Goal: Information Seeking & Learning: Learn about a topic

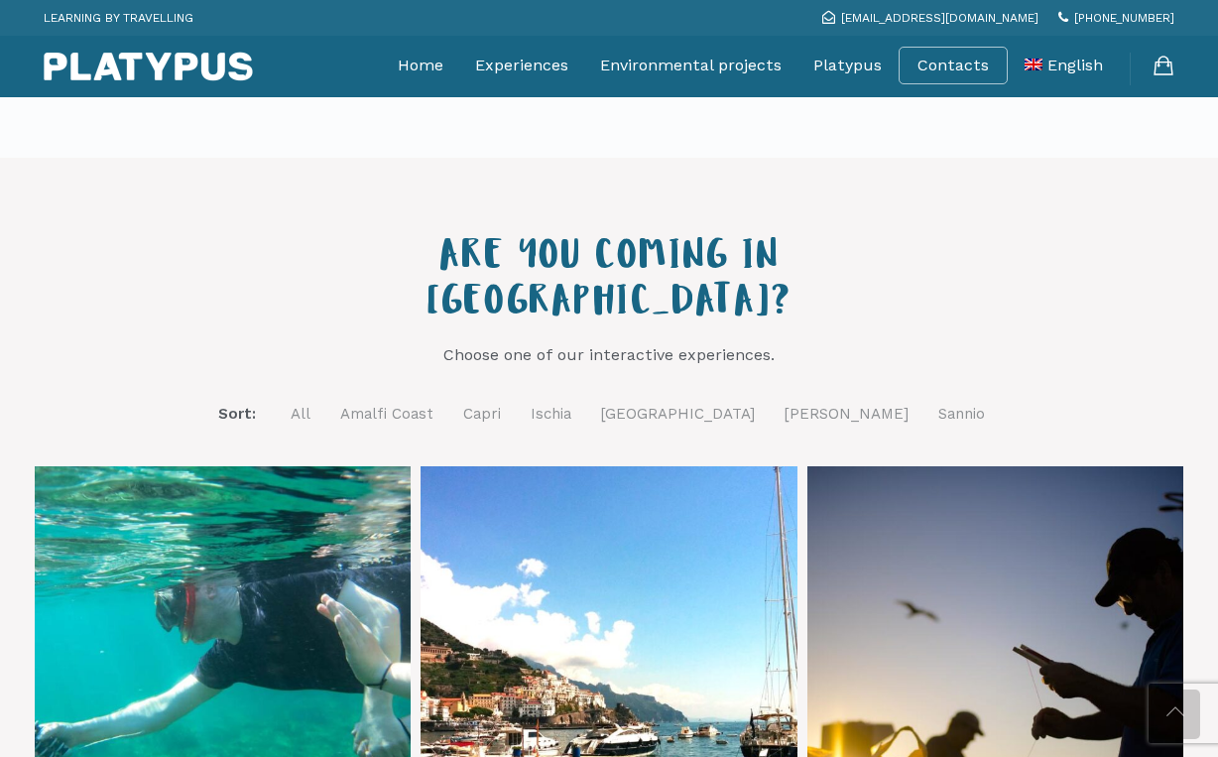
scroll to position [526, 0]
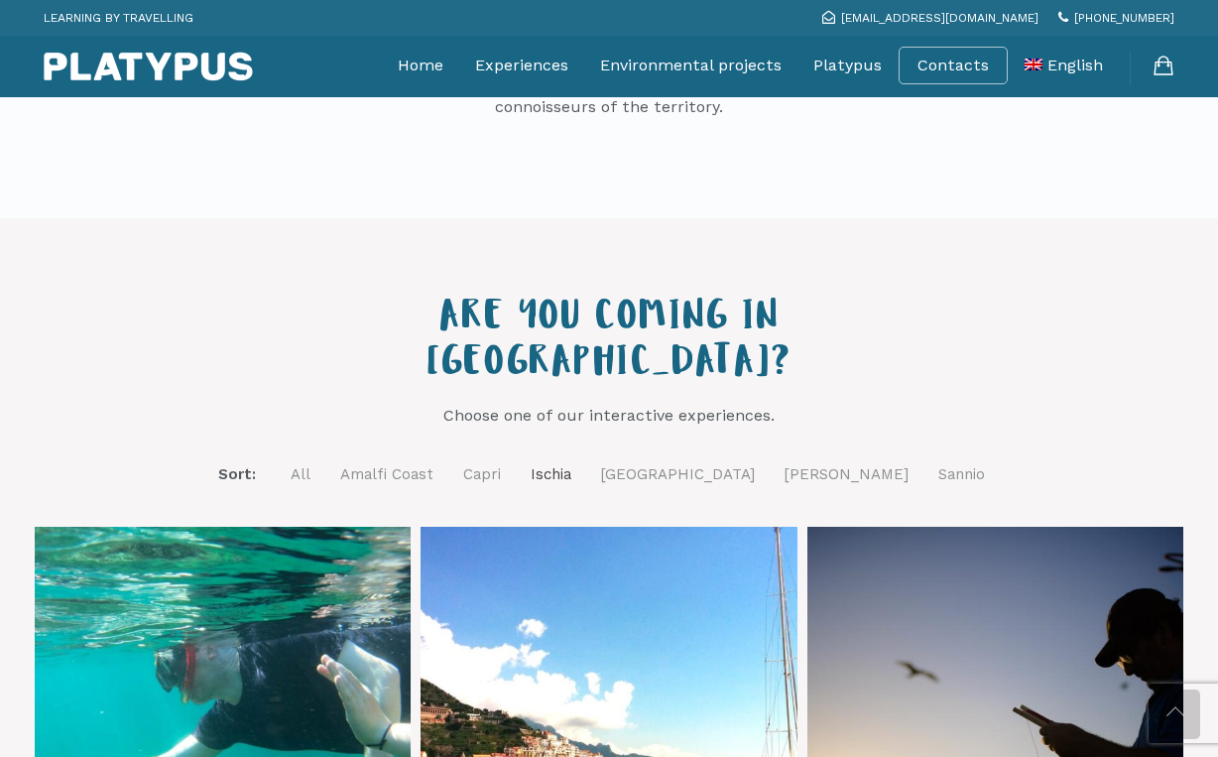
click at [571, 462] on link "Ischia" at bounding box center [551, 474] width 41 height 25
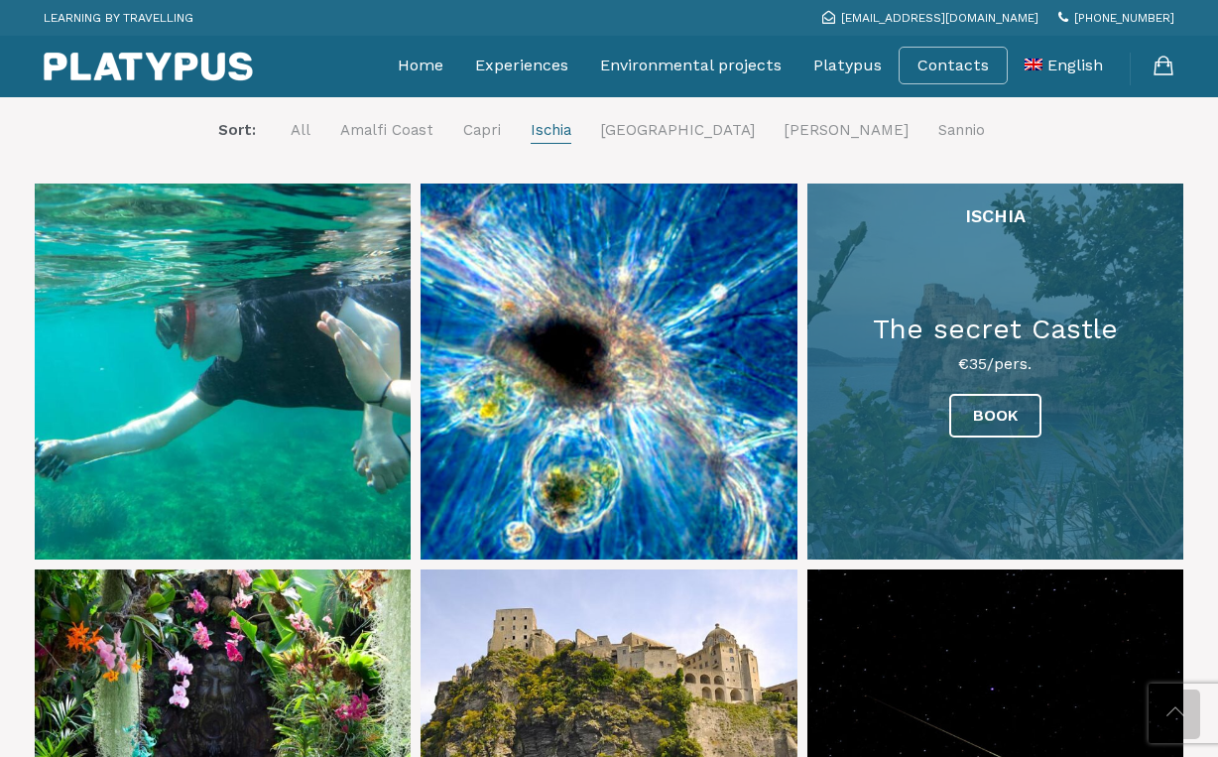
scroll to position [875, 0]
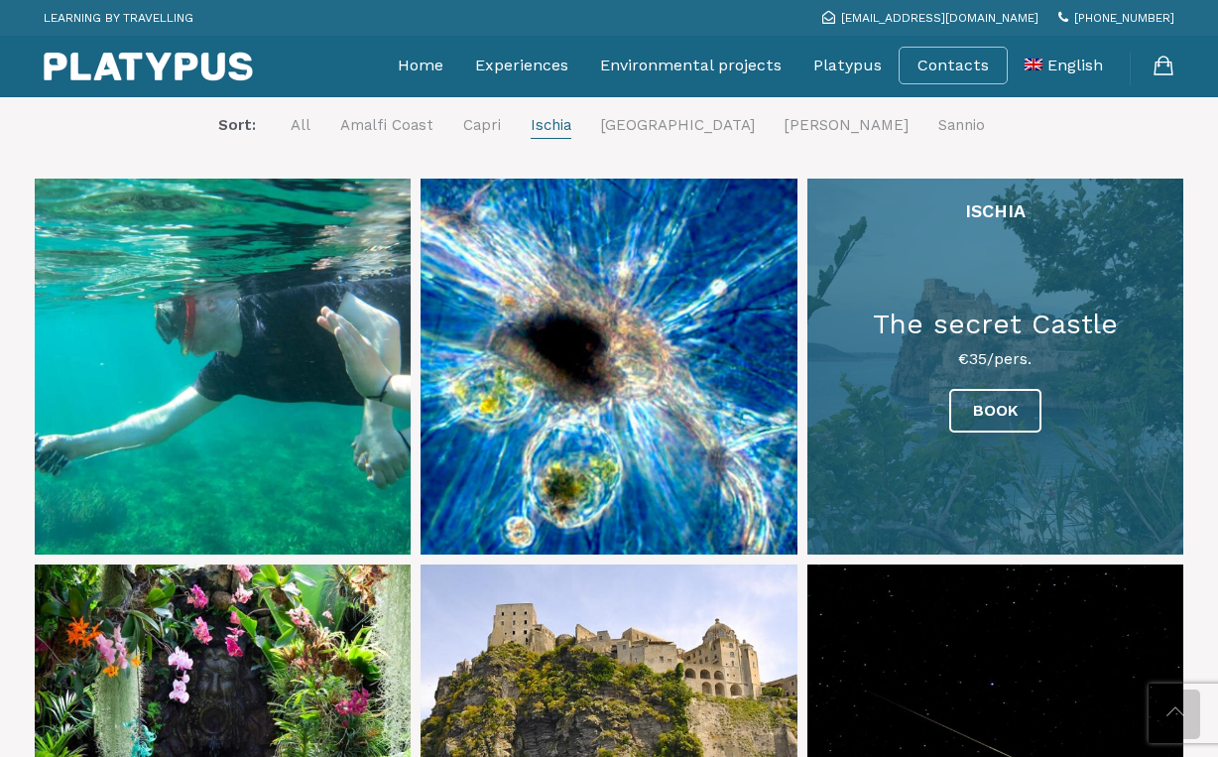
click at [984, 431] on link at bounding box center [995, 367] width 376 height 376
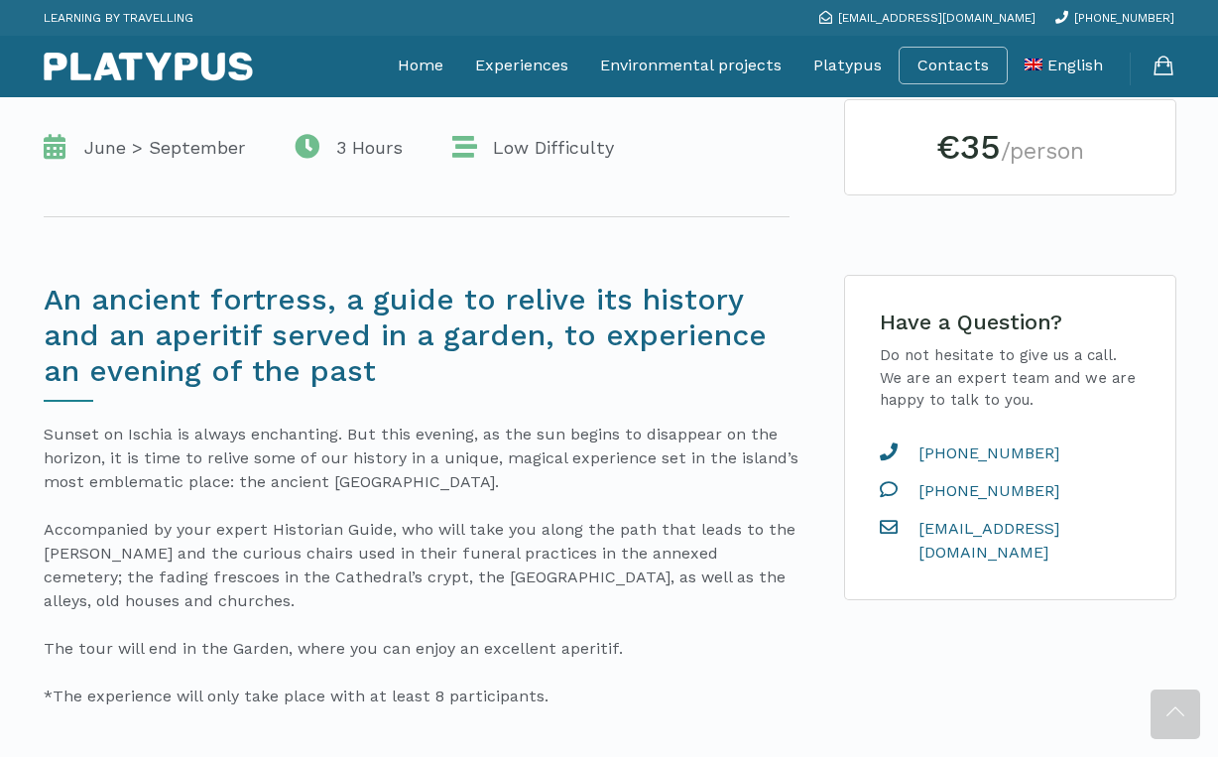
scroll to position [435, 0]
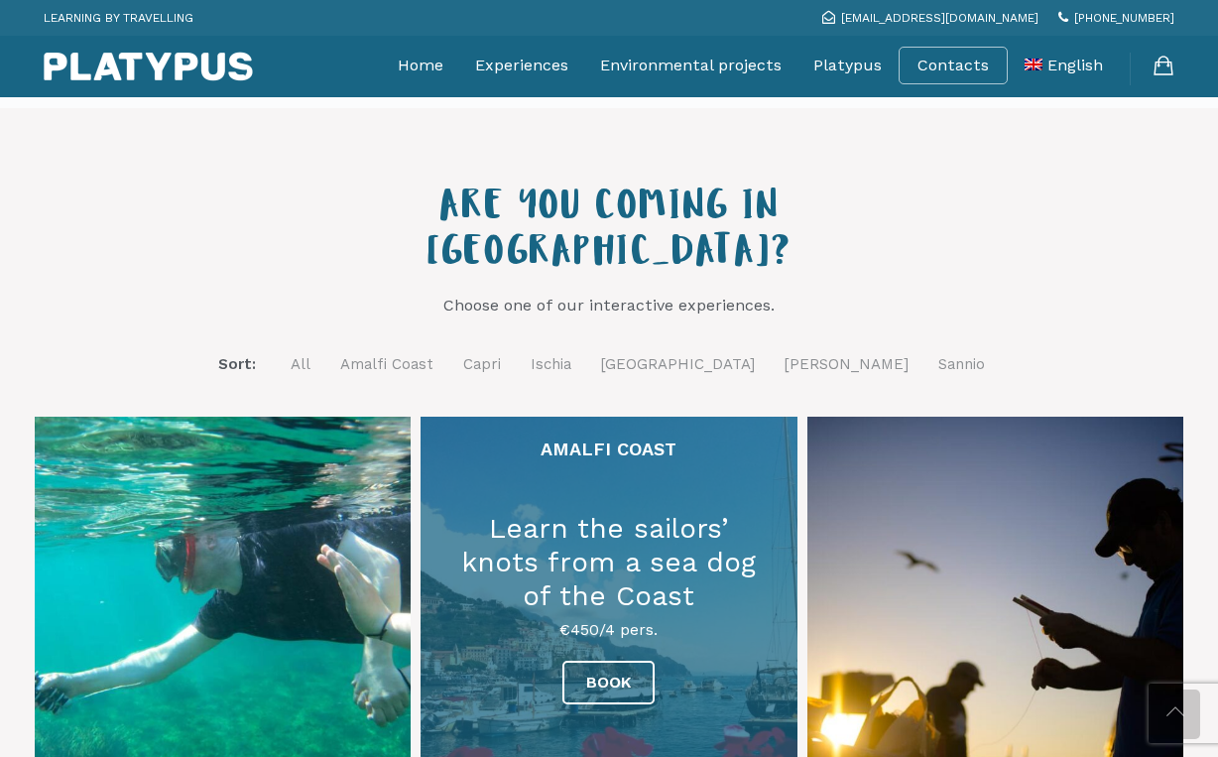
scroll to position [641, 0]
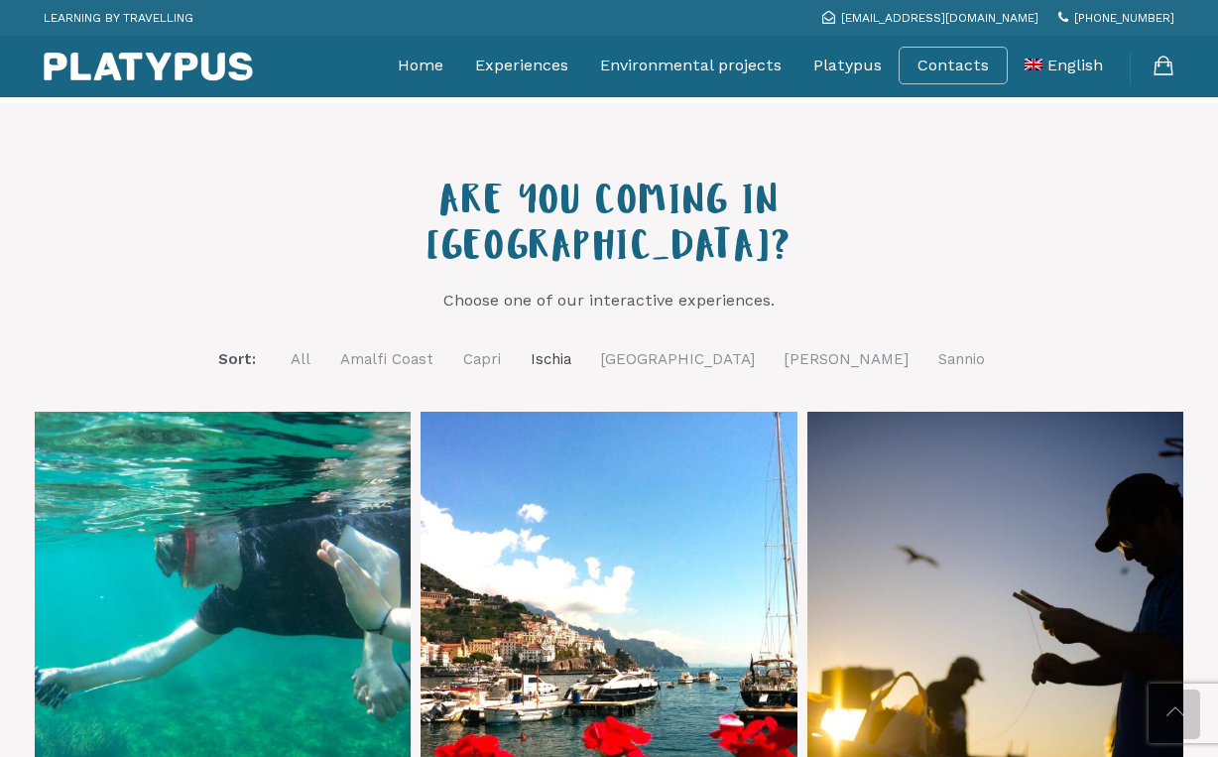
click at [571, 347] on link "Ischia" at bounding box center [551, 359] width 41 height 25
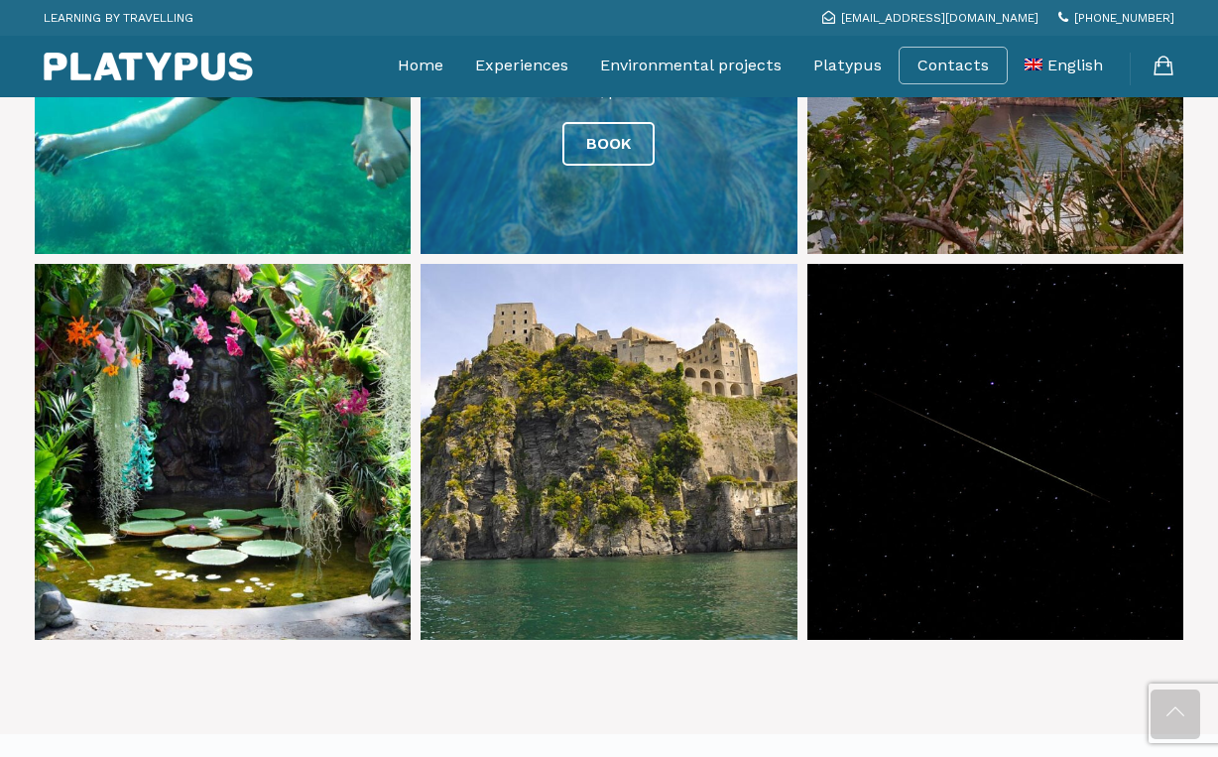
scroll to position [1178, 0]
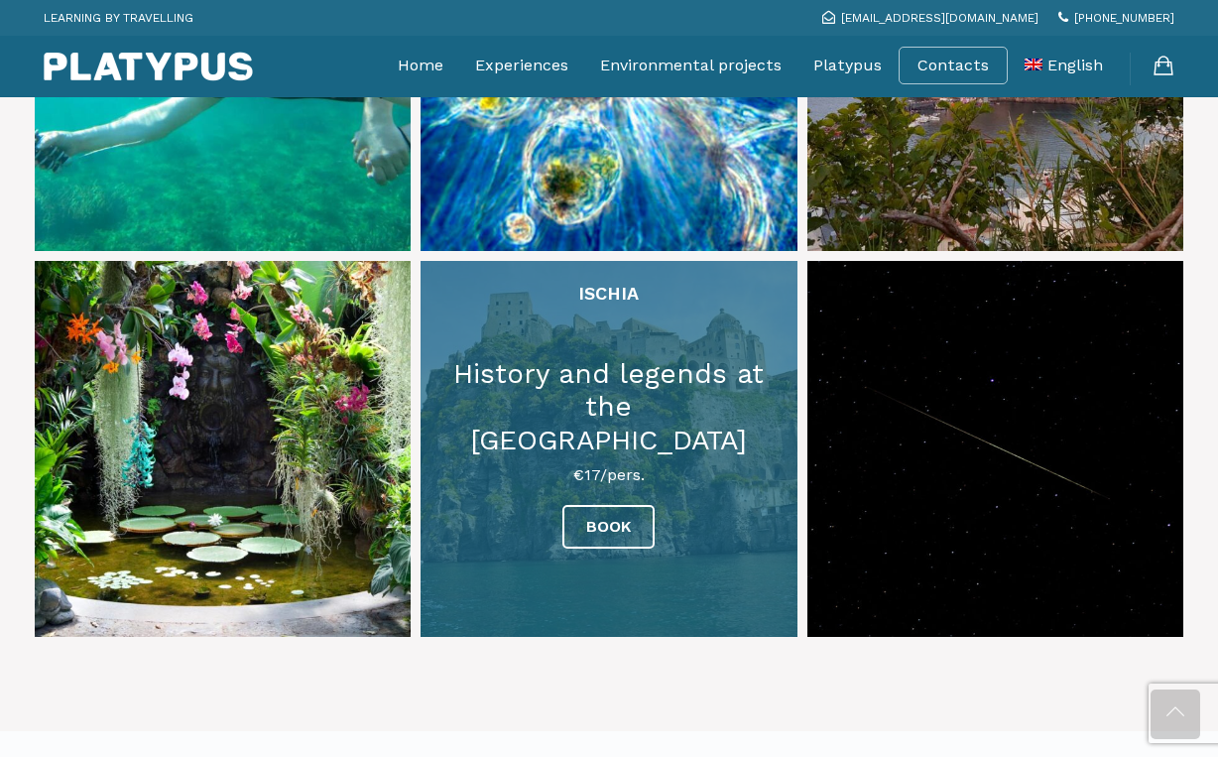
click at [618, 437] on link at bounding box center [609, 449] width 376 height 376
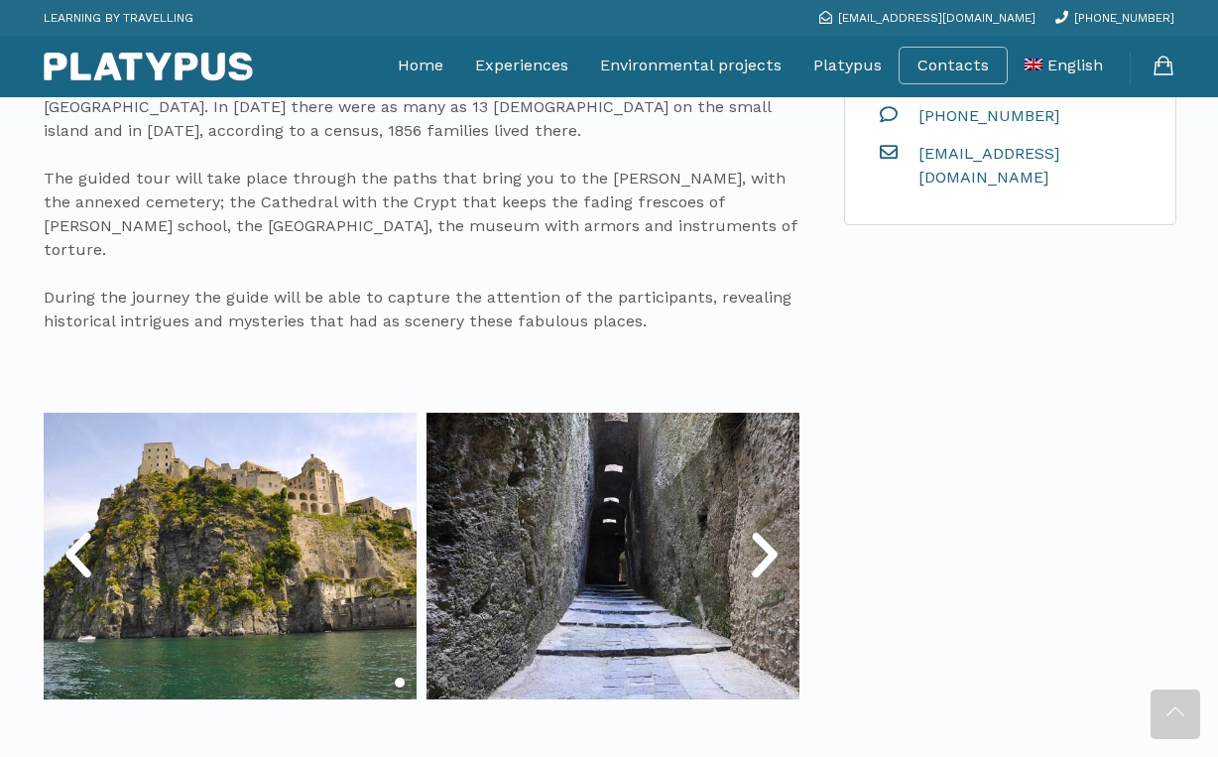
scroll to position [875, 0]
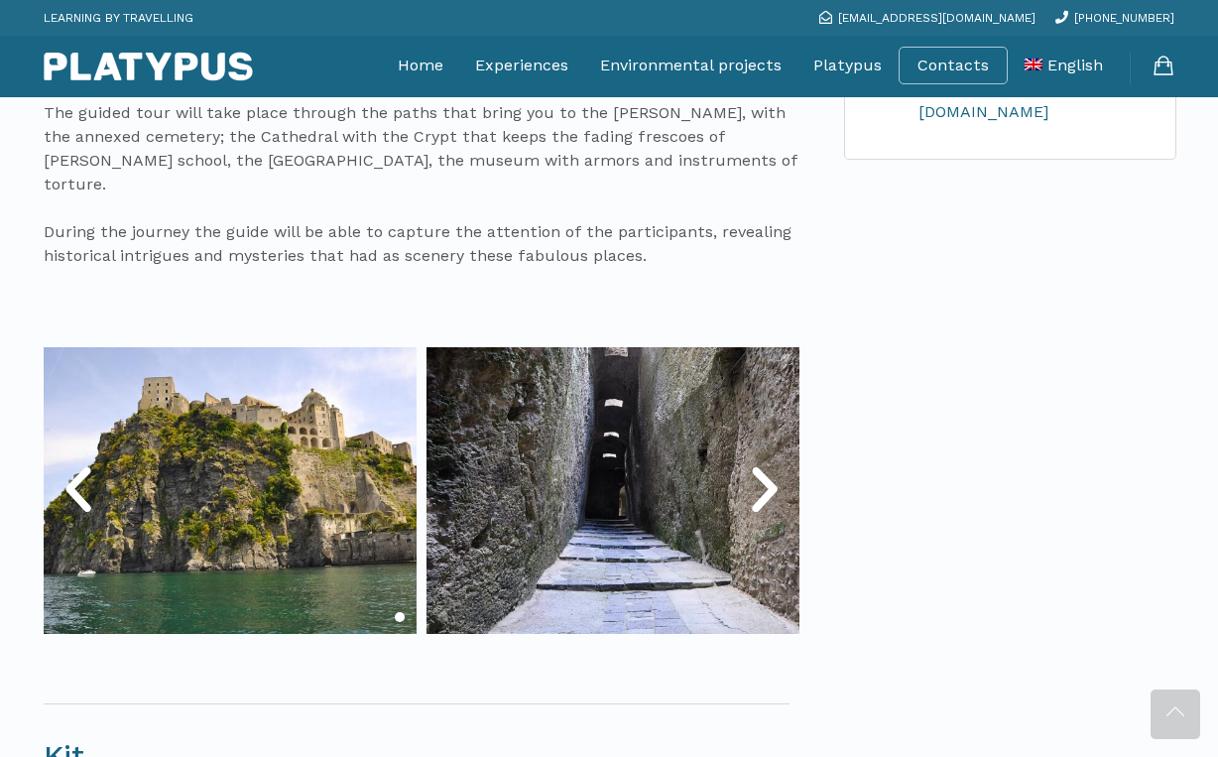
click at [774, 460] on icon "Next slide" at bounding box center [765, 490] width 60 height 60
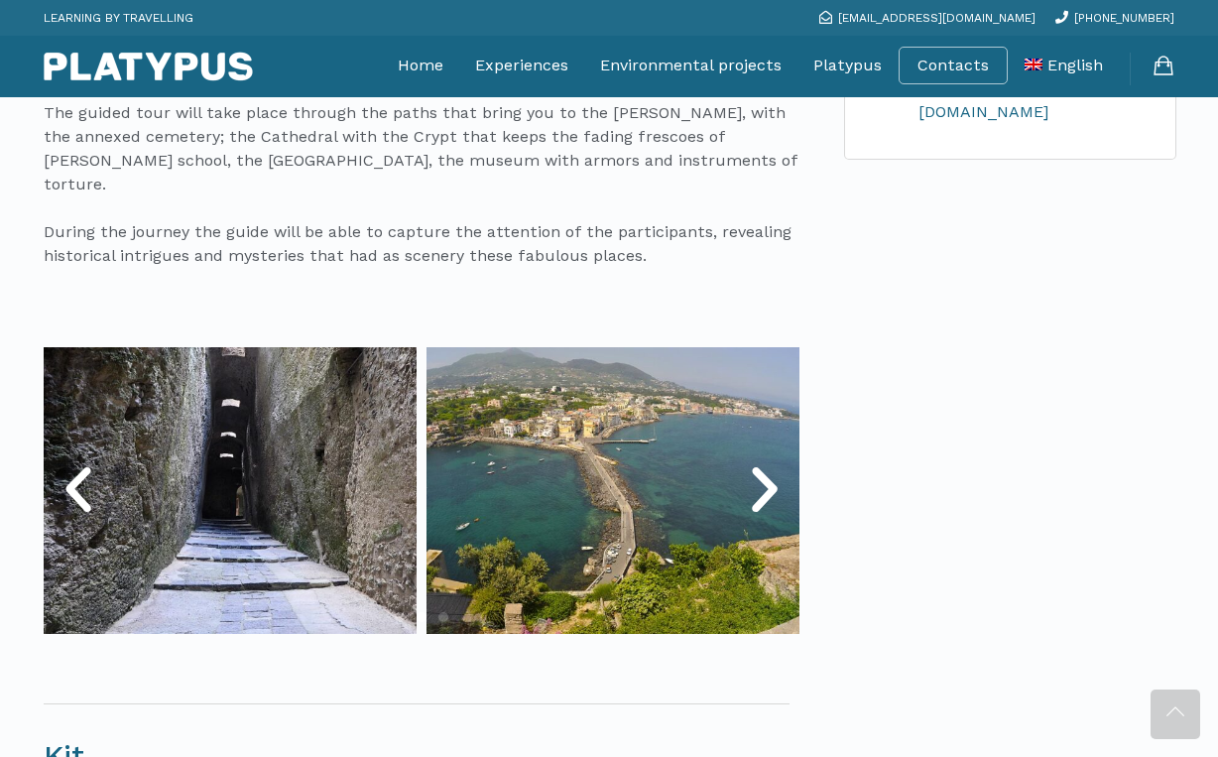
click at [774, 460] on icon "Next slide" at bounding box center [765, 490] width 60 height 60
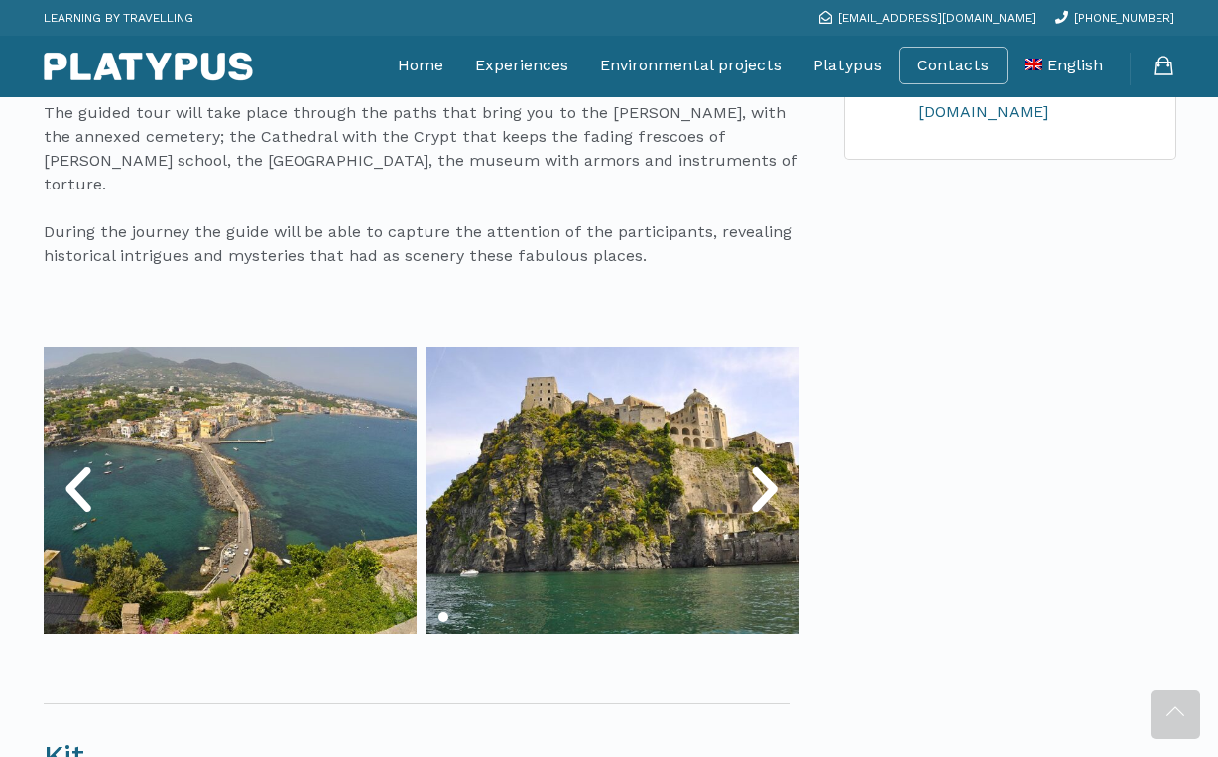
click at [774, 460] on icon "Next slide" at bounding box center [765, 490] width 60 height 60
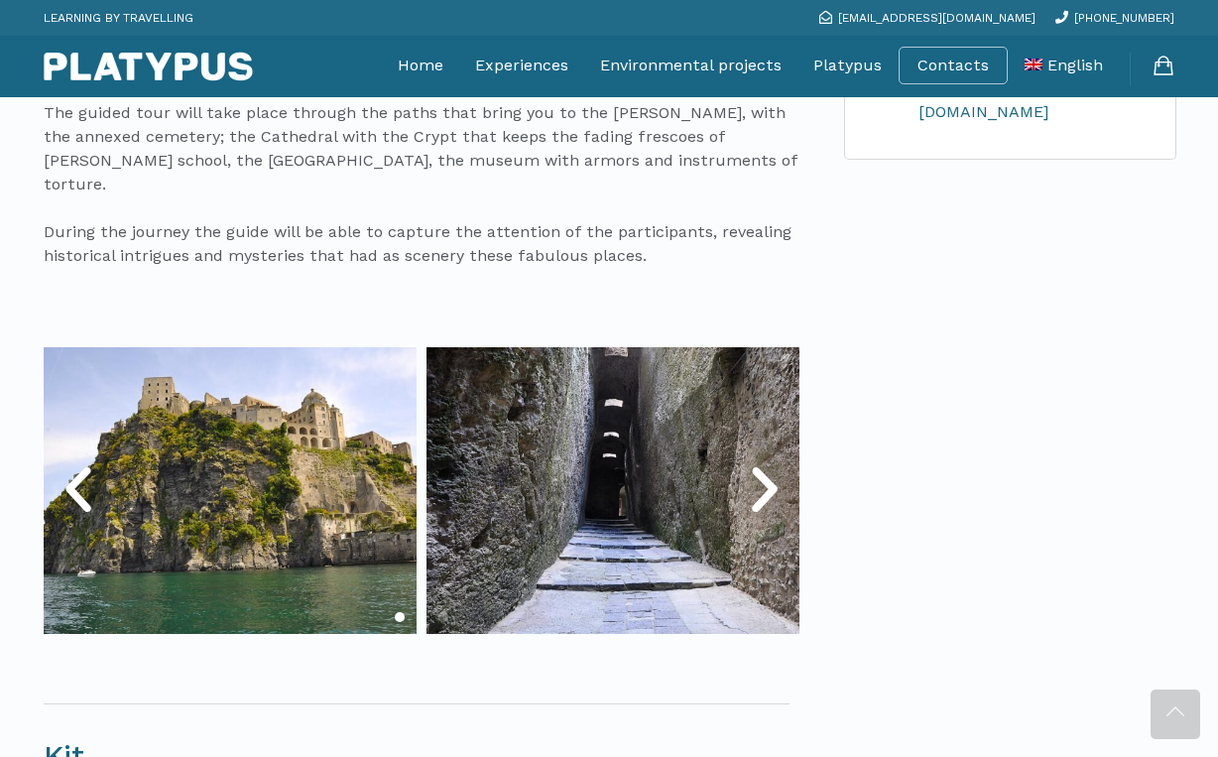
click at [774, 460] on icon "Next slide" at bounding box center [765, 490] width 60 height 60
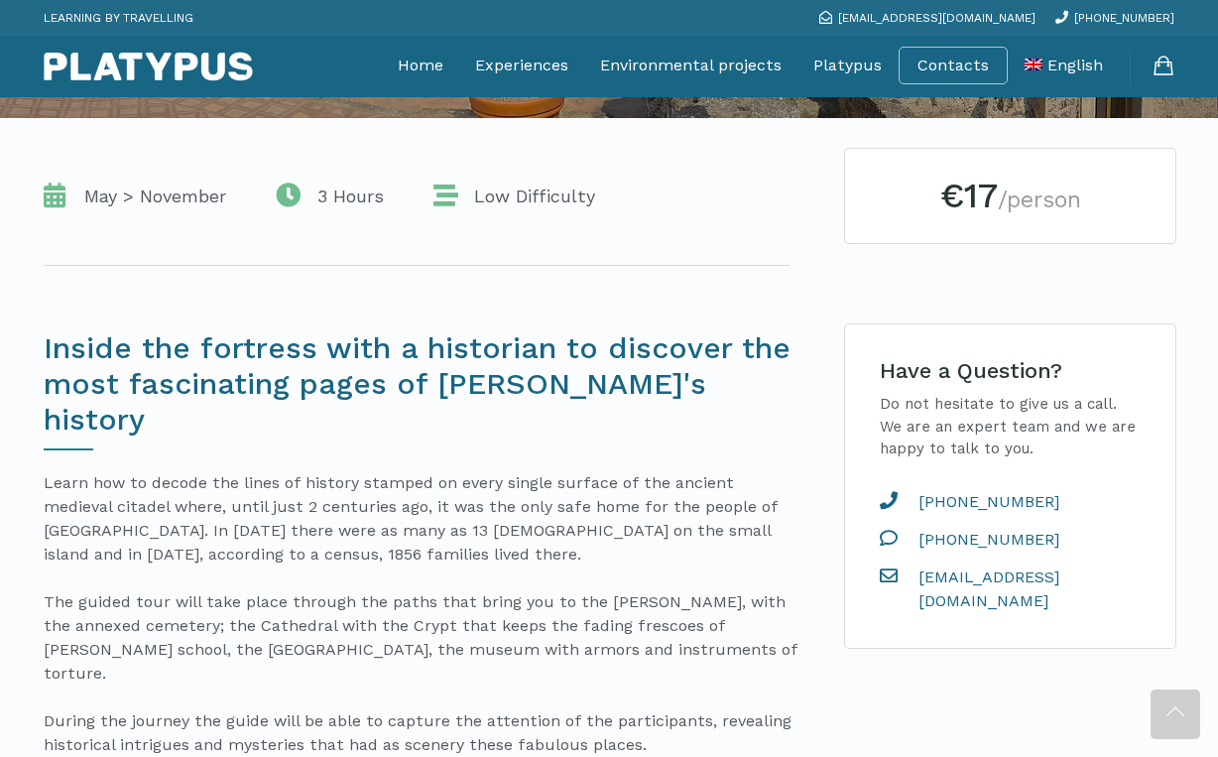
scroll to position [370, 0]
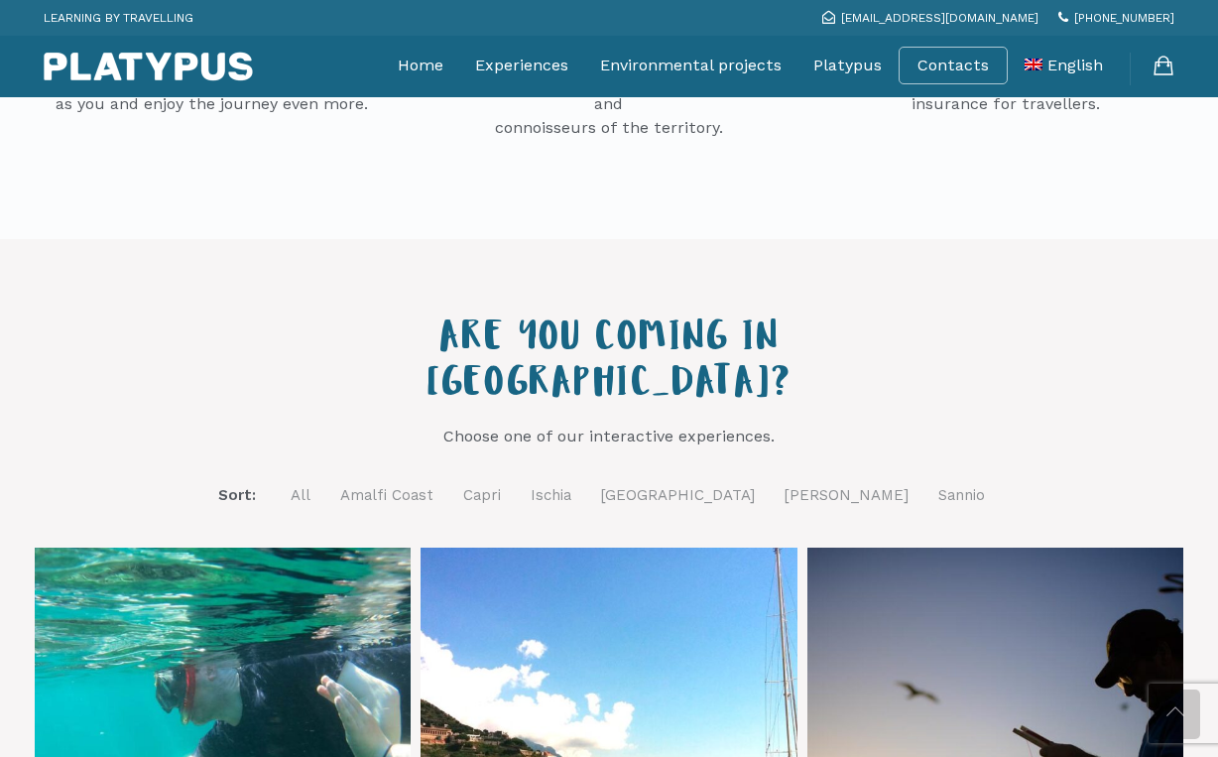
scroll to position [514, 0]
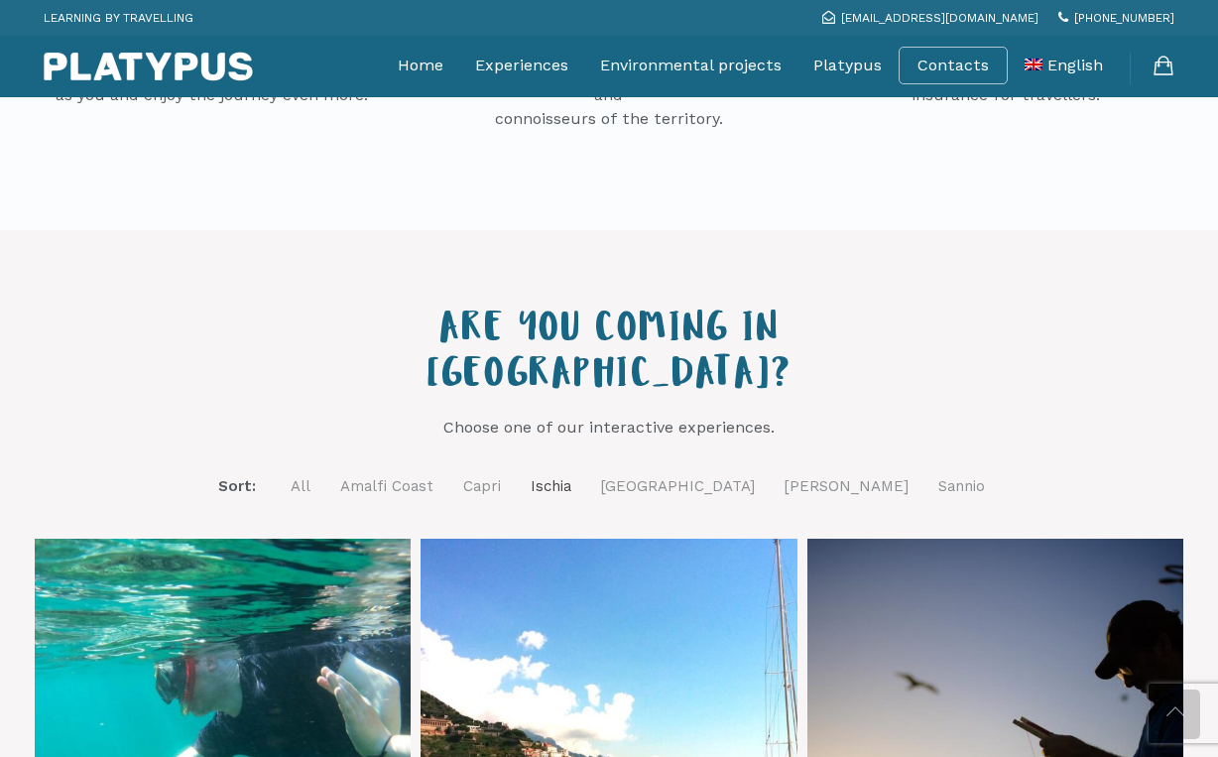
click at [571, 474] on link "Ischia" at bounding box center [551, 486] width 41 height 25
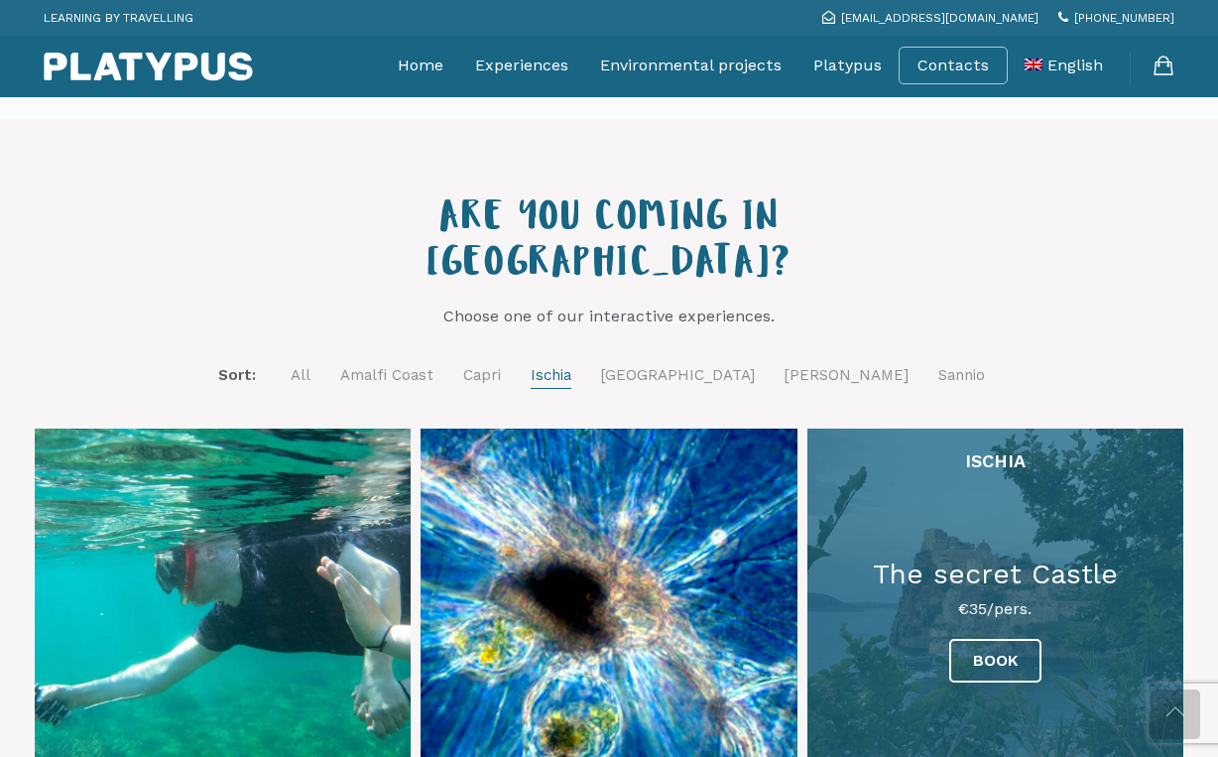
scroll to position [705, 0]
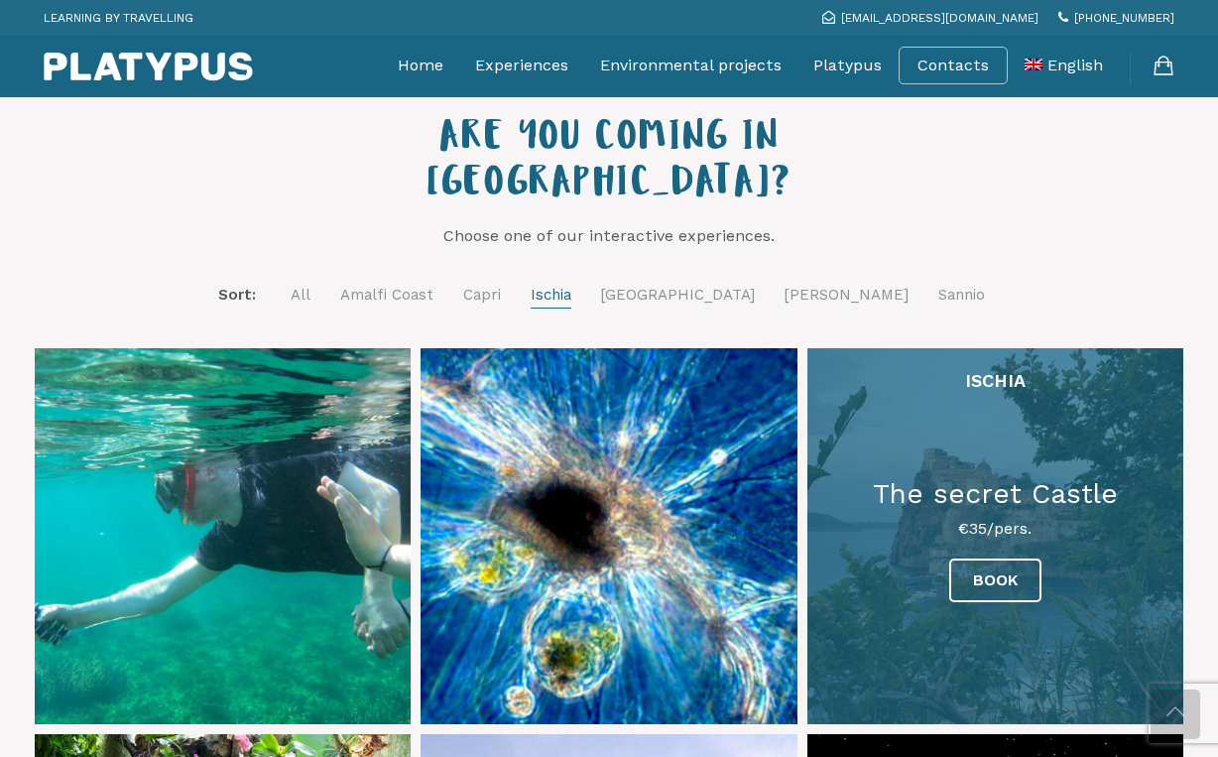
click at [991, 506] on link at bounding box center [995, 536] width 376 height 376
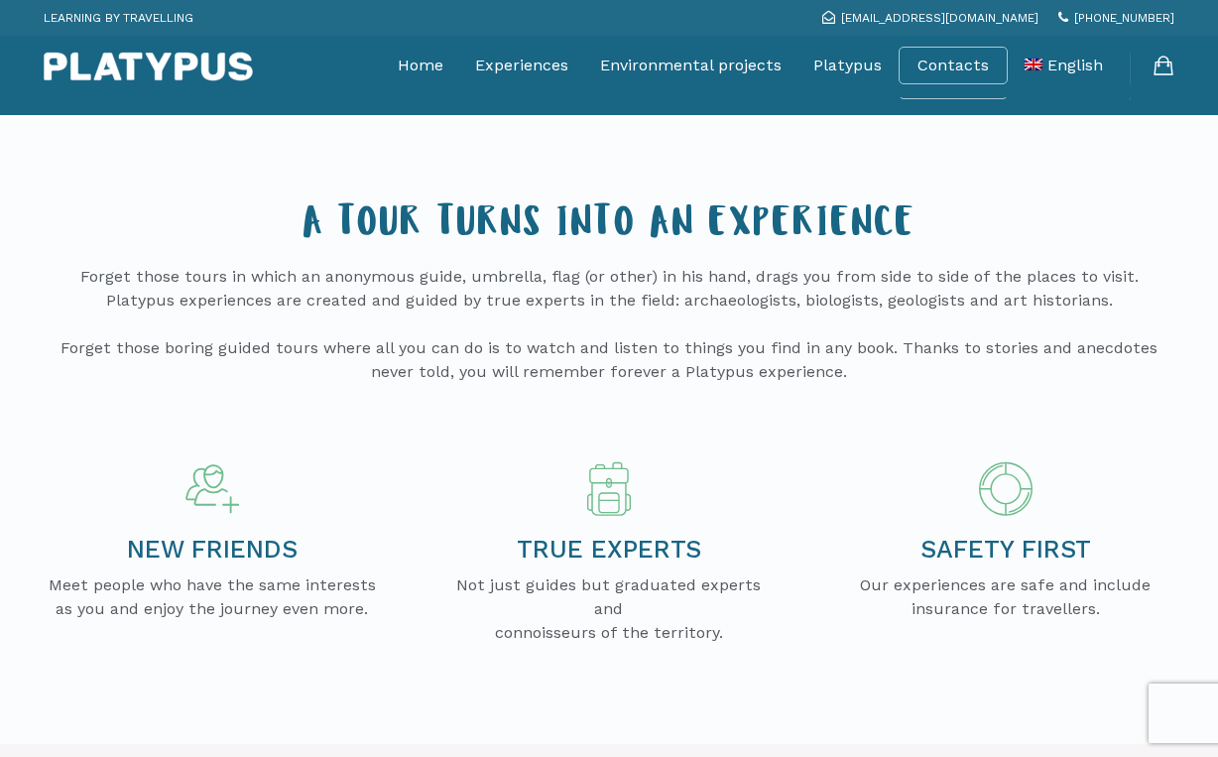
scroll to position [705, 0]
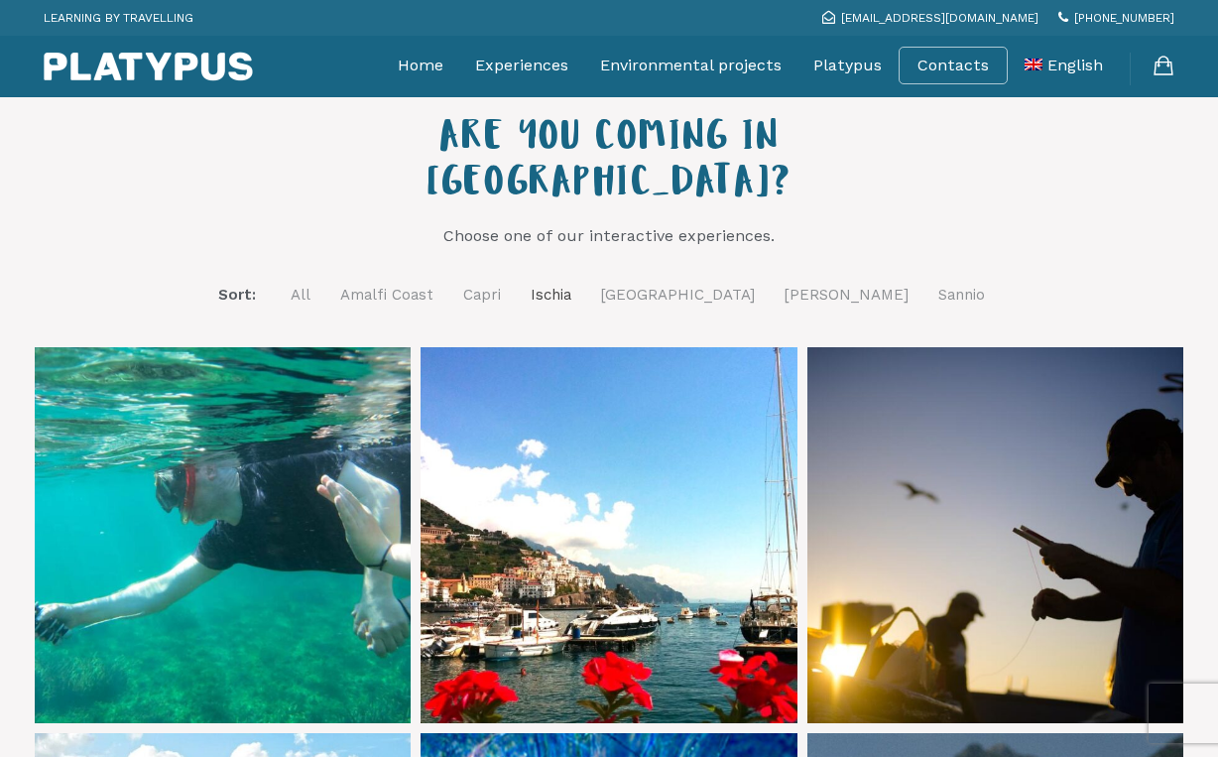
click at [571, 283] on link "Ischia" at bounding box center [551, 295] width 41 height 25
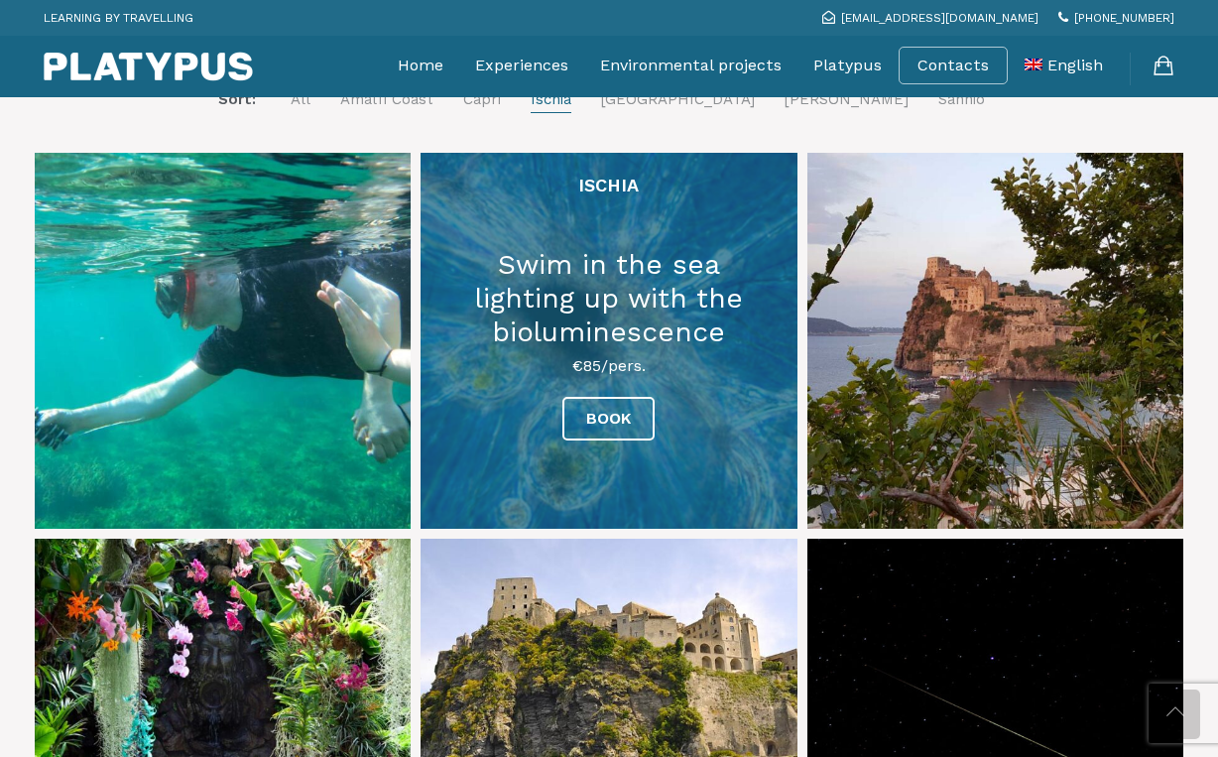
scroll to position [924, 0]
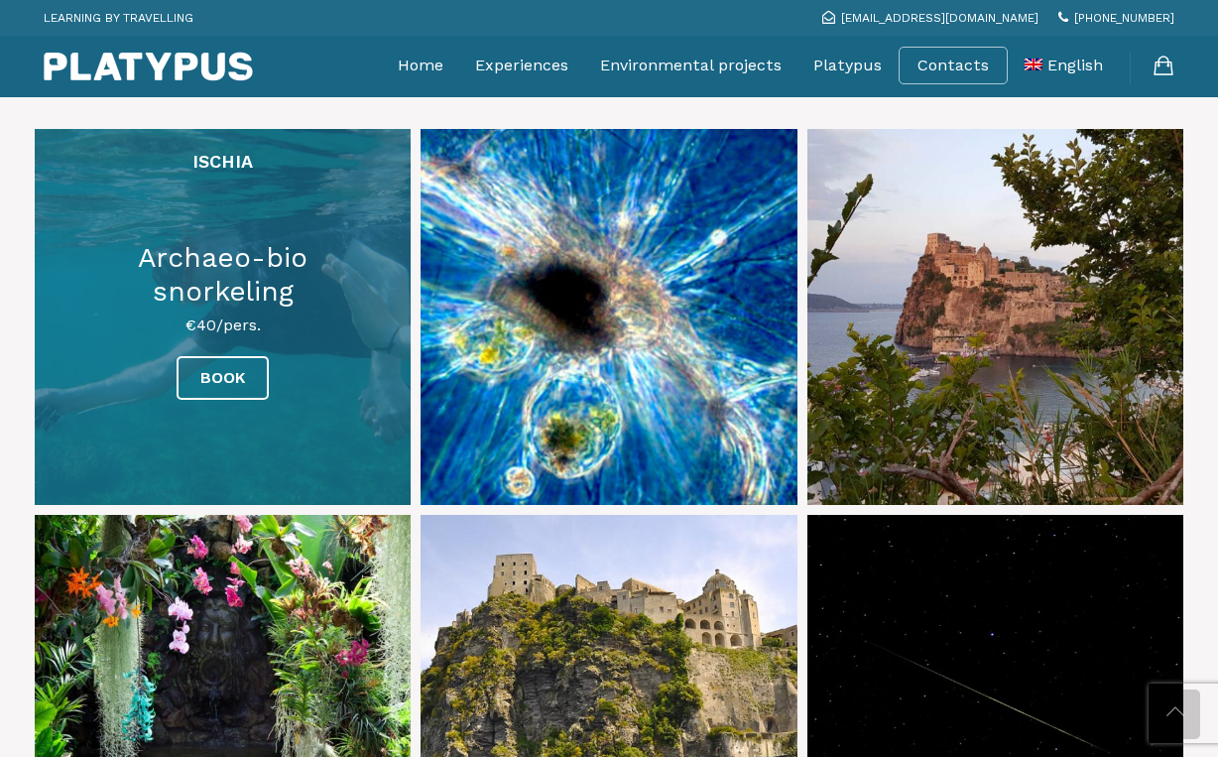
click at [241, 208] on link at bounding box center [223, 317] width 376 height 376
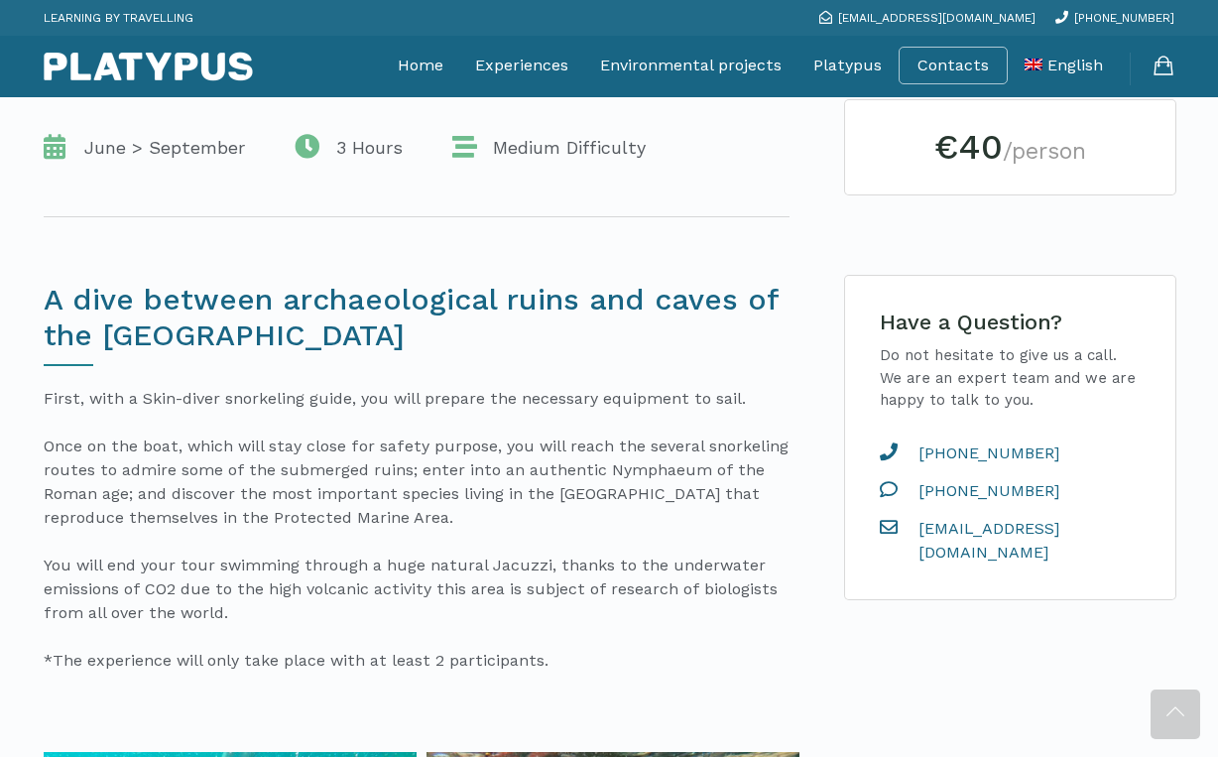
scroll to position [438, 0]
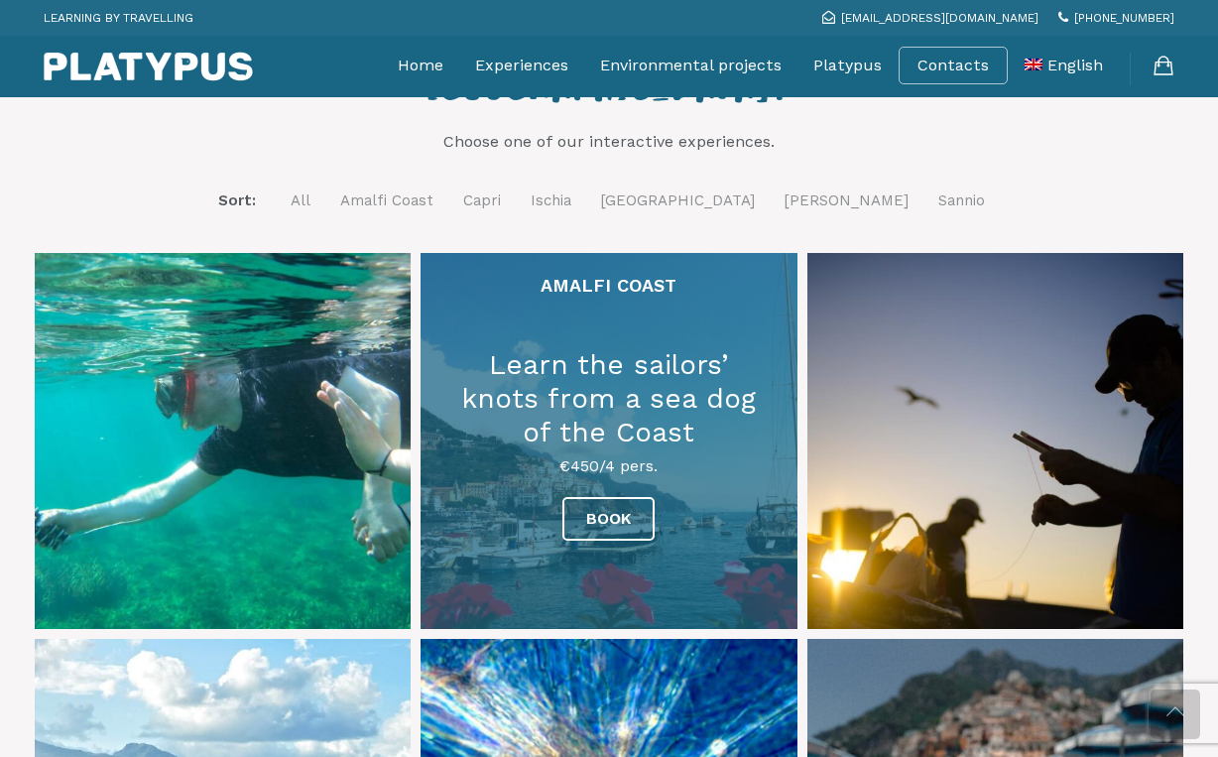
scroll to position [723, 0]
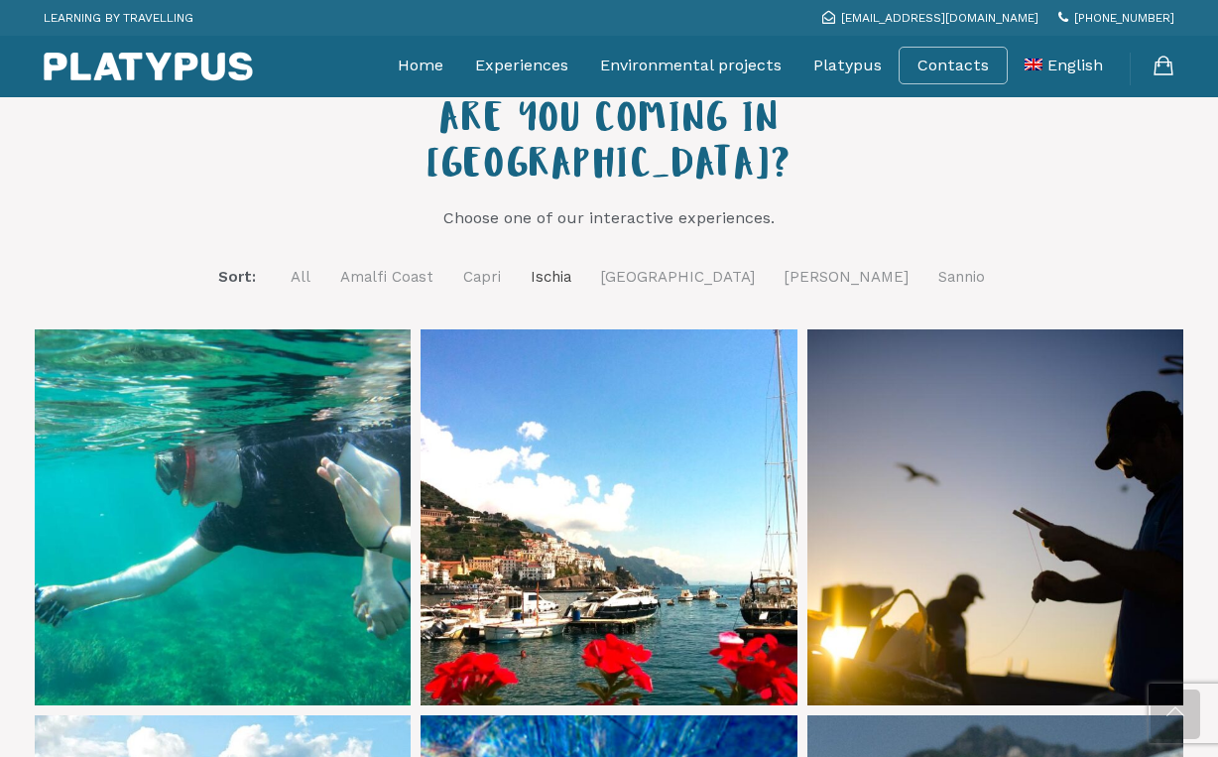
click at [571, 265] on link "Ischia" at bounding box center [551, 277] width 41 height 25
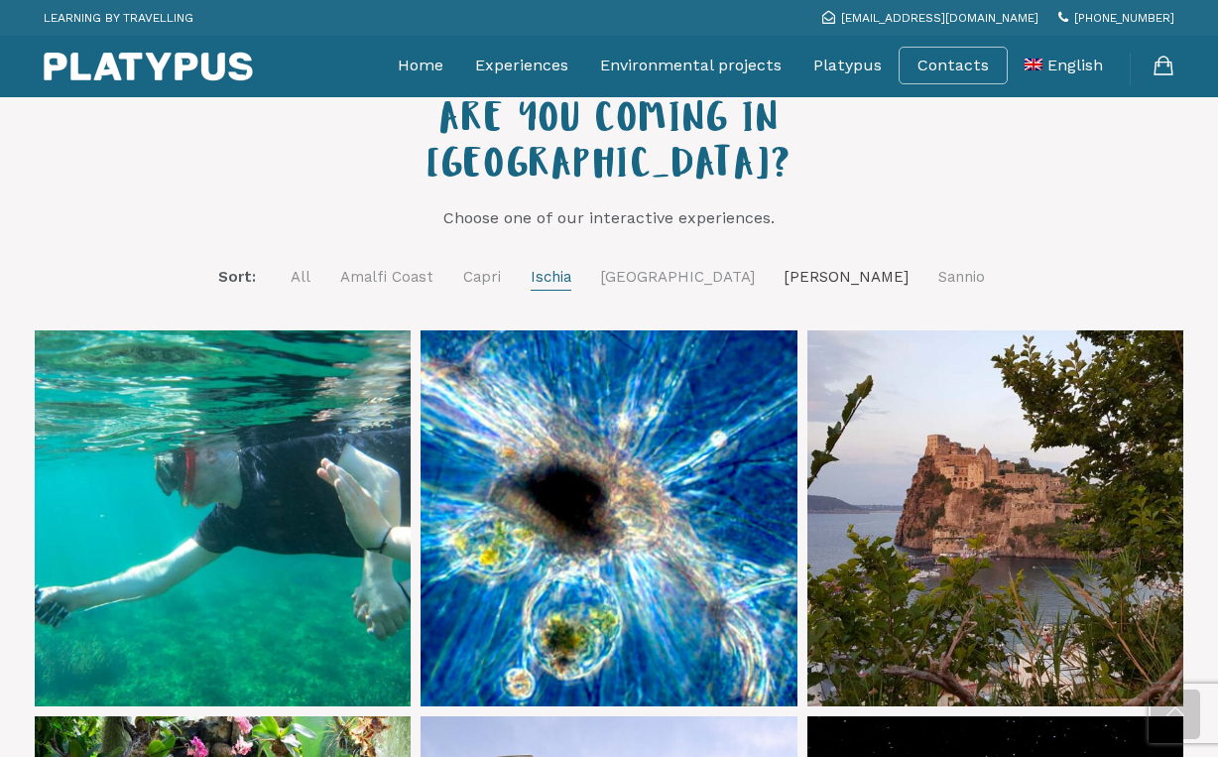
click at [788, 265] on link "[PERSON_NAME]" at bounding box center [847, 277] width 124 height 25
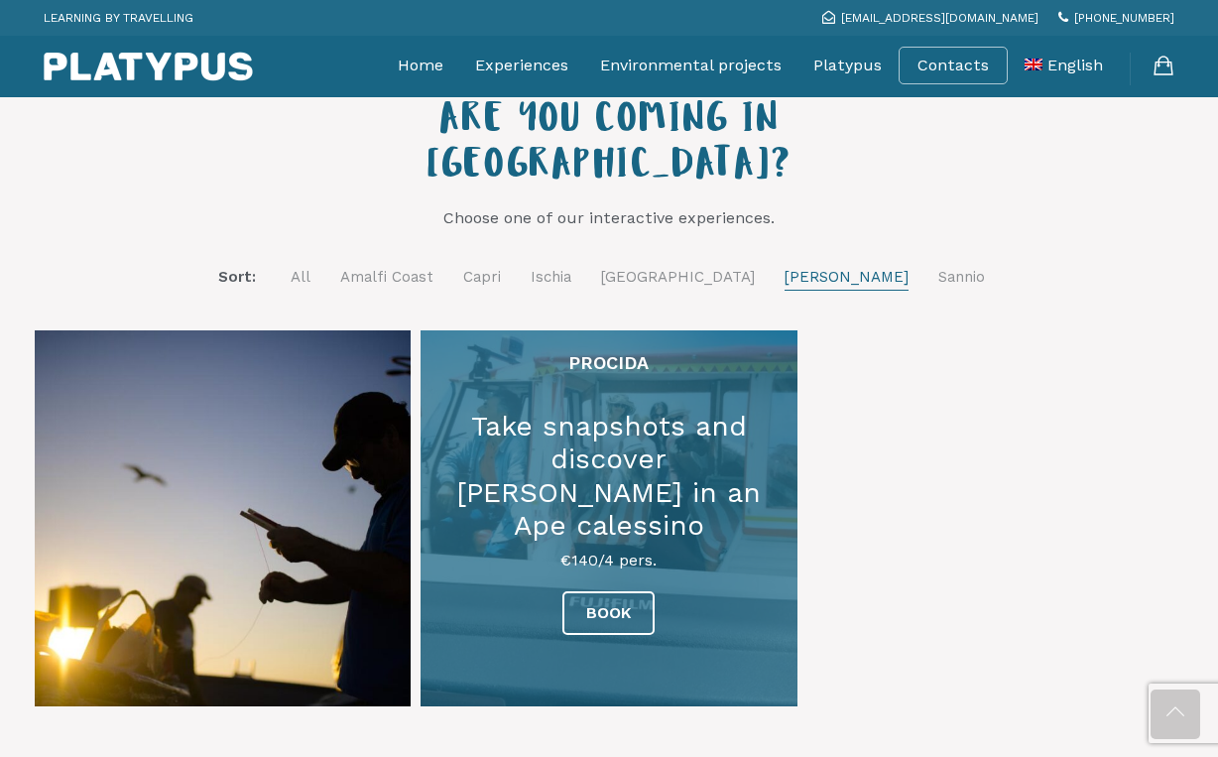
click at [596, 430] on link at bounding box center [609, 518] width 376 height 376
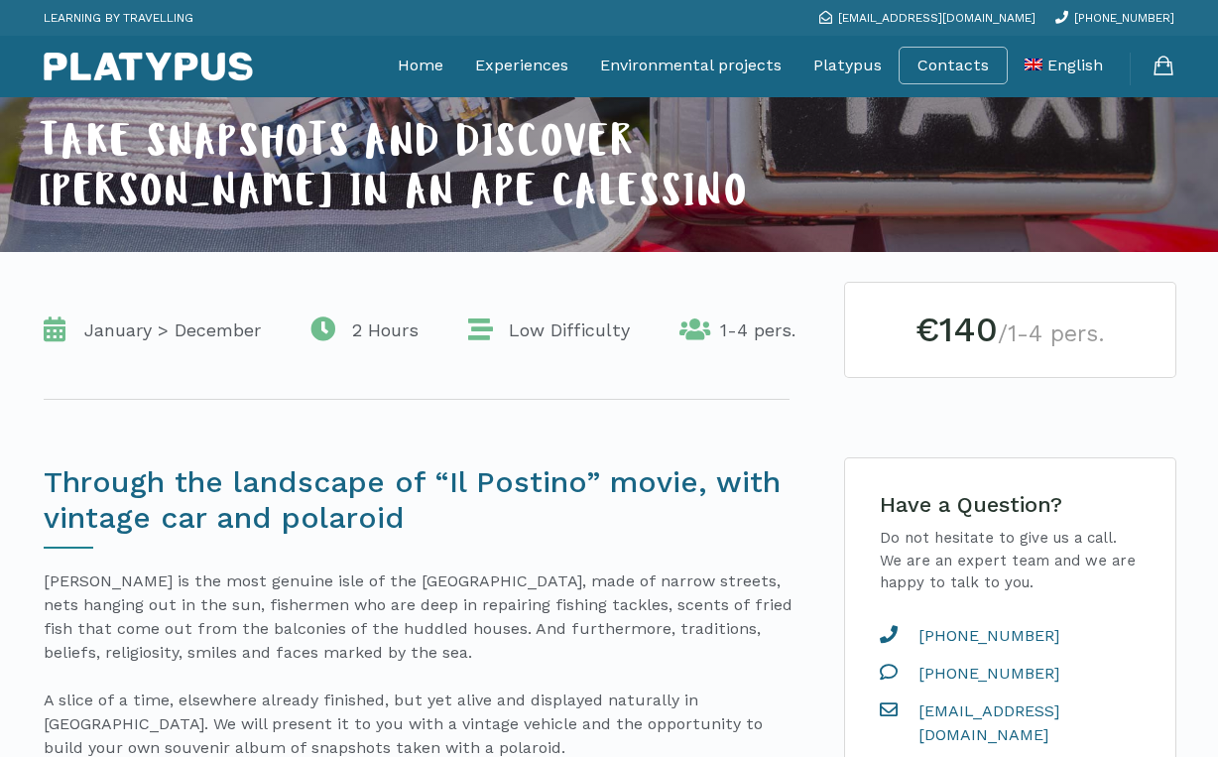
scroll to position [258, 0]
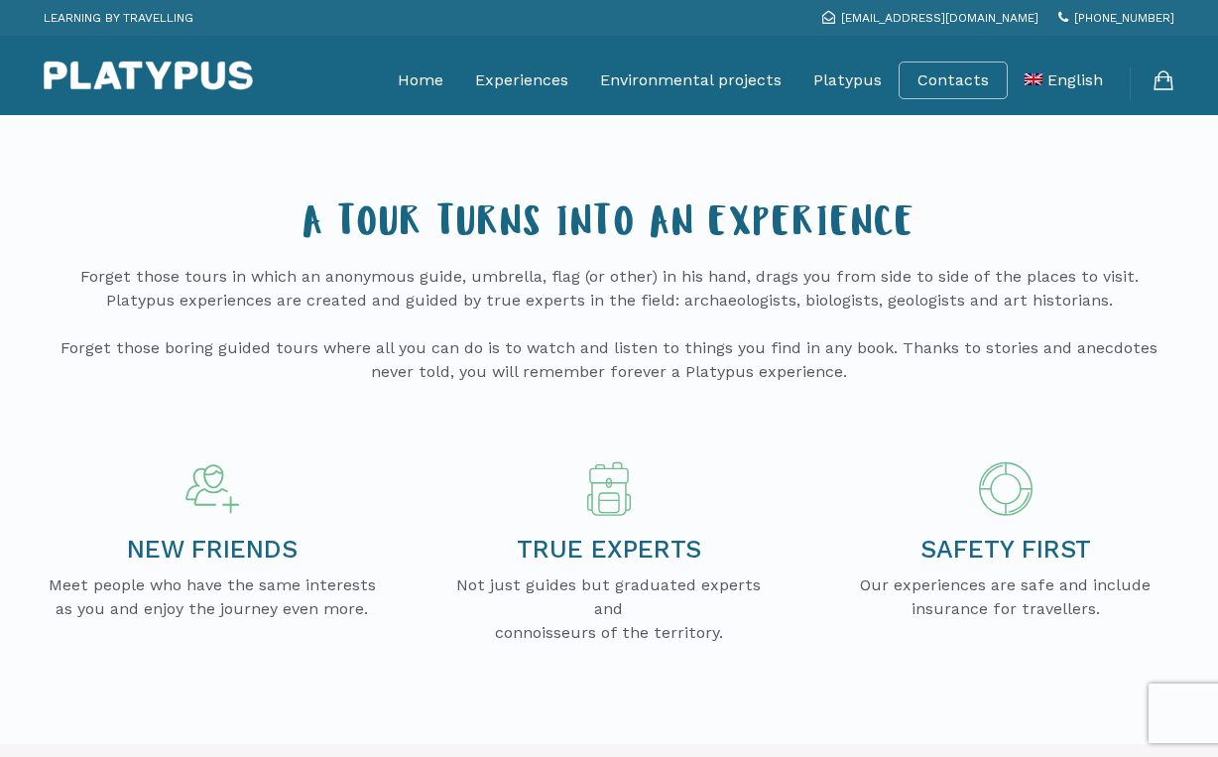
scroll to position [723, 0]
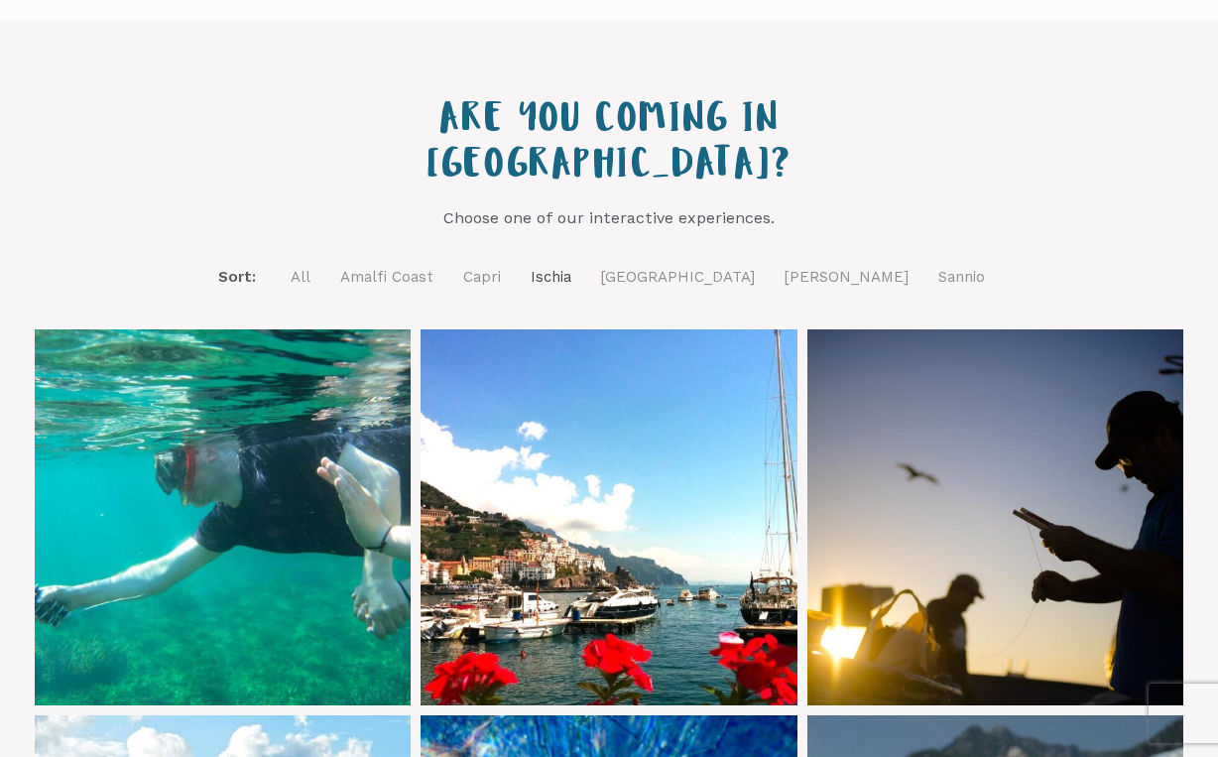
click at [571, 265] on link "Ischia" at bounding box center [551, 277] width 41 height 25
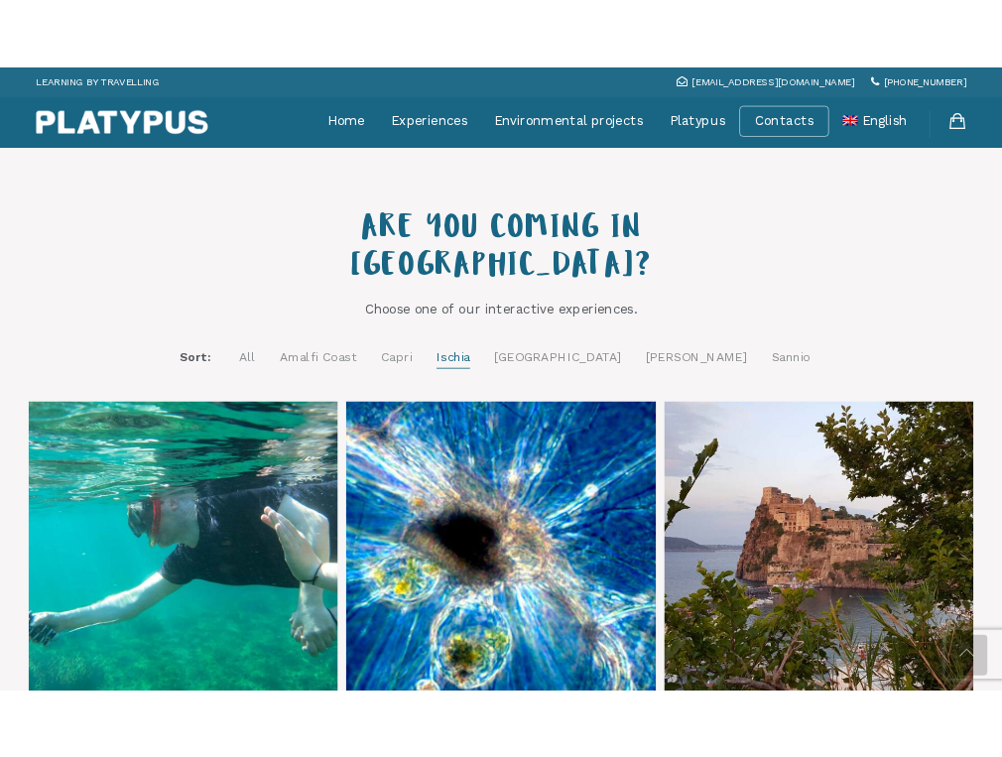
scroll to position [726, 0]
